Goal: Task Accomplishment & Management: Manage account settings

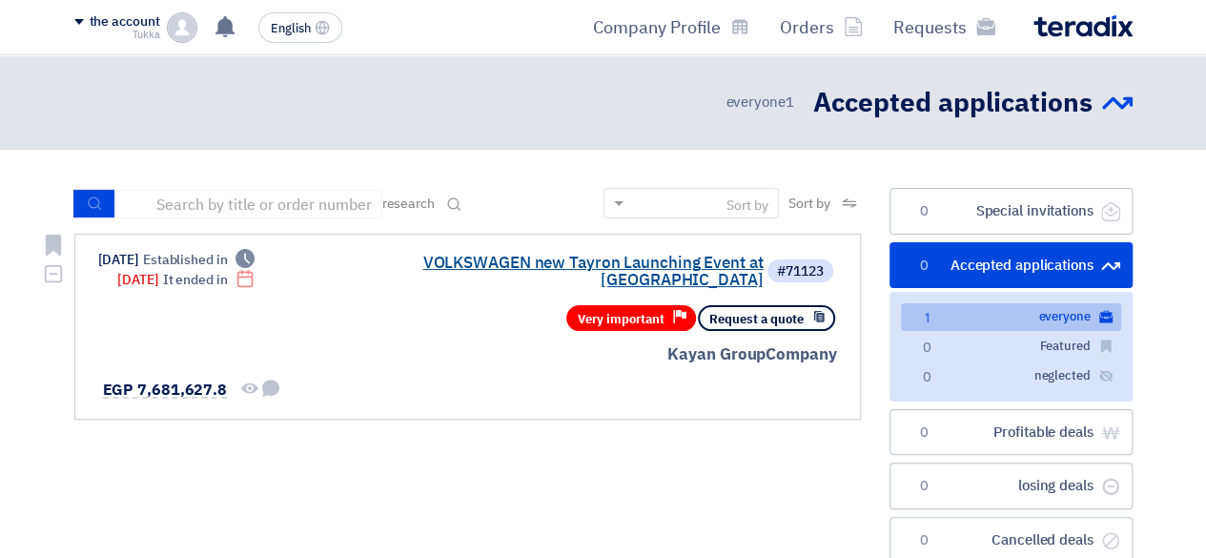
click at [666, 268] on font "VOLKSWAGEN new Tayron Launching Event at [GEOGRAPHIC_DATA]" at bounding box center [592, 271] width 340 height 41
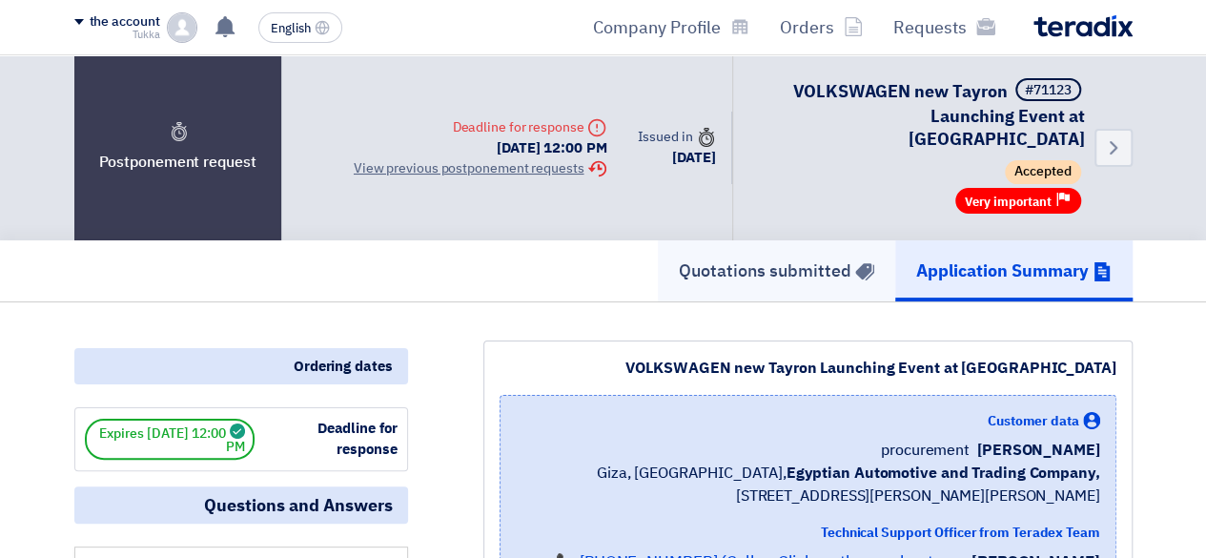
click at [826, 267] on link "Quotations submitted" at bounding box center [776, 270] width 237 height 61
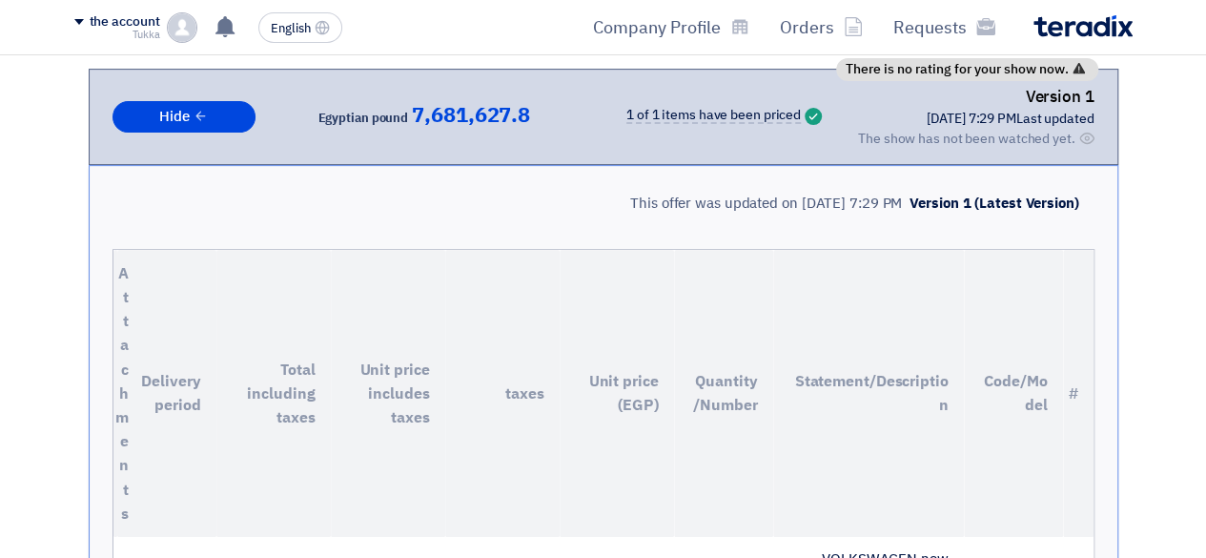
scroll to position [307, 0]
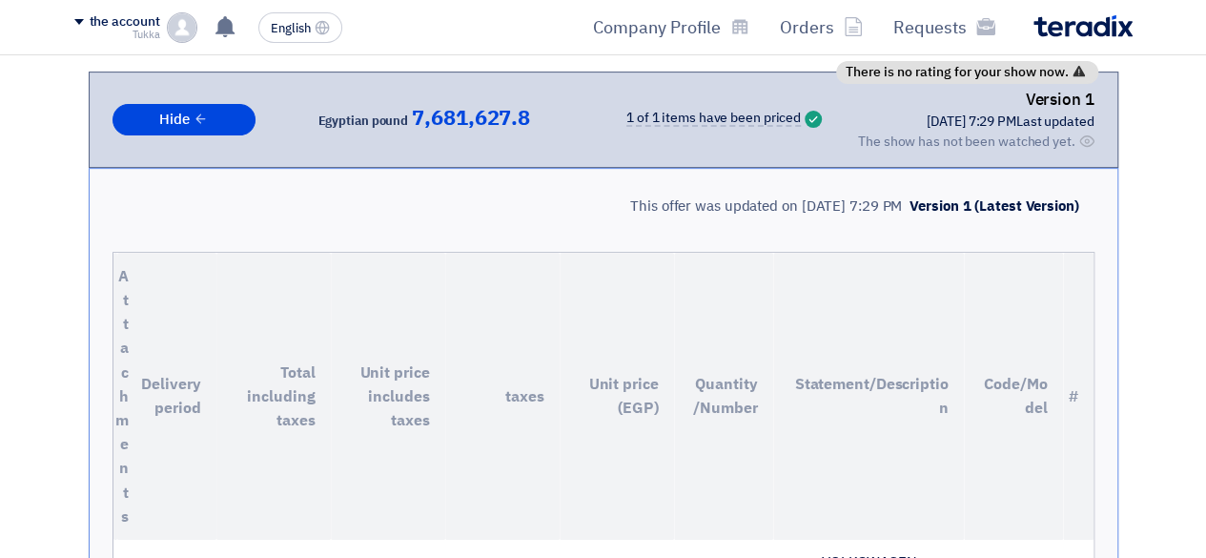
click at [1014, 132] on font "The show has not been watched yet." at bounding box center [966, 142] width 217 height 20
